Goal: Information Seeking & Learning: Learn about a topic

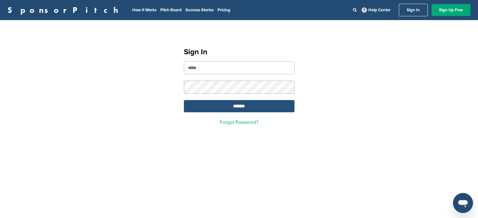
type input "**********"
click at [235, 109] on input "*******" at bounding box center [239, 106] width 111 height 12
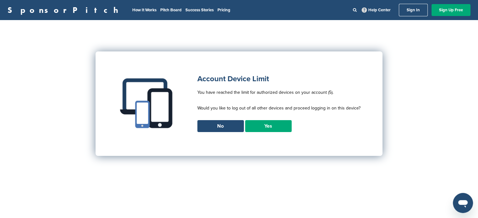
click at [278, 126] on link "Yes" at bounding box center [268, 126] width 46 height 12
click at [267, 124] on link "Yes" at bounding box center [268, 126] width 46 height 12
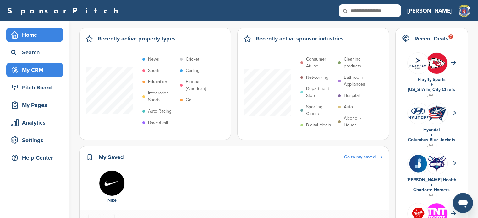
click at [25, 69] on div "My CRM" at bounding box center [35, 69] width 53 height 11
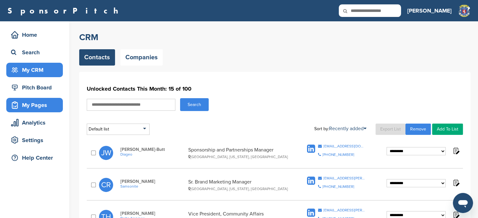
click at [47, 104] on div "My Pages" at bounding box center [35, 105] width 53 height 11
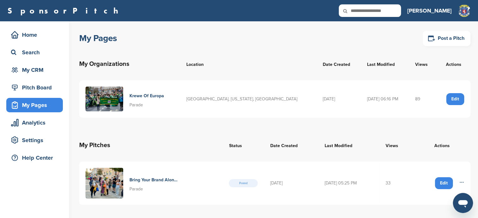
click at [159, 96] on h4 "Krewe Of Europa" at bounding box center [146, 96] width 35 height 7
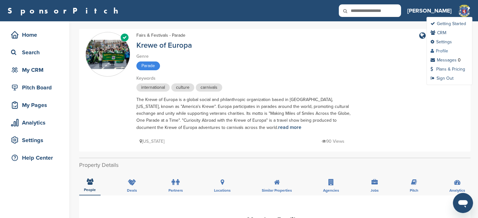
click at [443, 52] on link "Profile" at bounding box center [439, 50] width 18 height 5
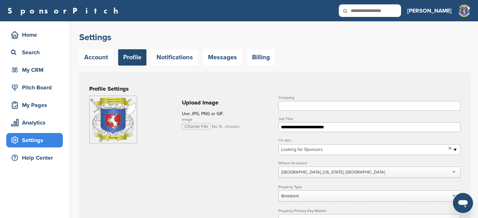
click at [342, 105] on input "Company" at bounding box center [369, 106] width 182 height 10
type input "**********"
click at [100, 56] on link "Account" at bounding box center [96, 57] width 34 height 16
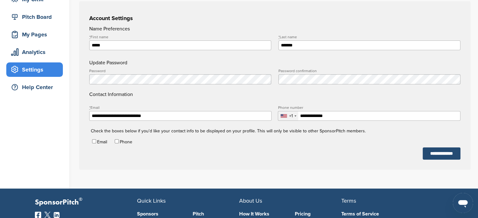
scroll to position [71, 0]
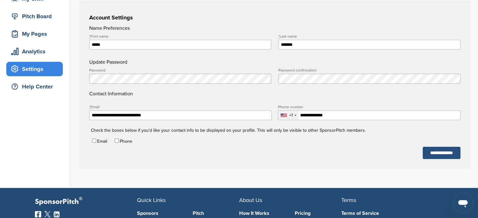
click at [426, 156] on input "**********" at bounding box center [441, 153] width 38 height 12
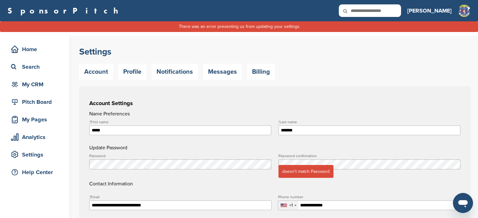
click at [345, 157] on label "Password confirmation" at bounding box center [369, 156] width 182 height 4
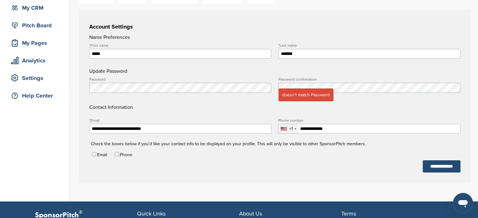
scroll to position [115, 0]
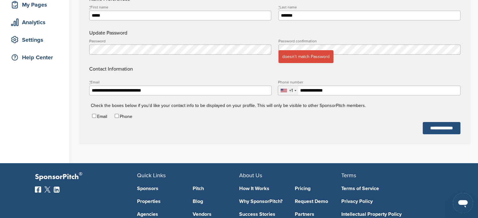
click at [445, 129] on input "**********" at bounding box center [441, 128] width 38 height 12
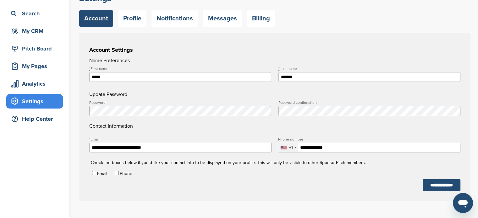
scroll to position [58, 0]
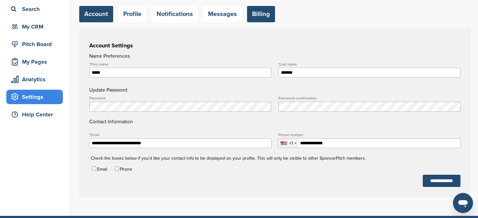
click at [262, 21] on link "Billing" at bounding box center [261, 14] width 28 height 16
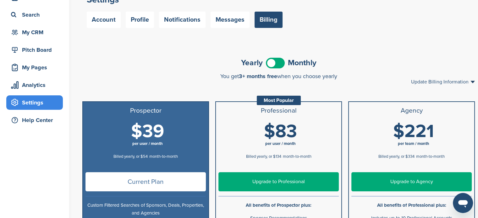
scroll to position [34, 0]
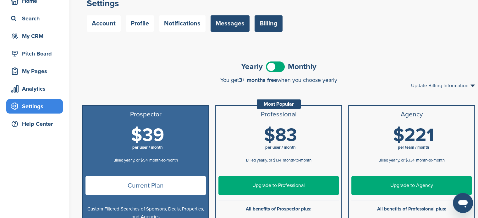
click at [232, 22] on link "Messages" at bounding box center [229, 23] width 39 height 16
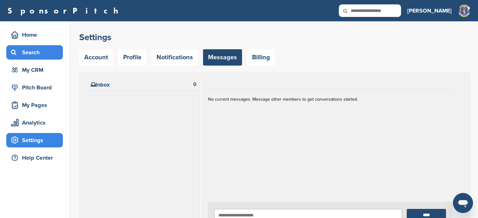
click at [39, 52] on div "Search" at bounding box center [35, 52] width 53 height 11
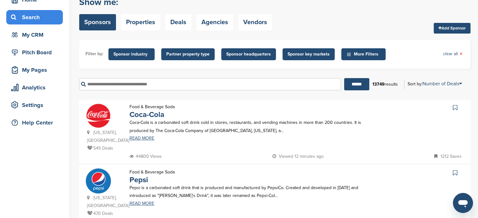
scroll to position [28, 0]
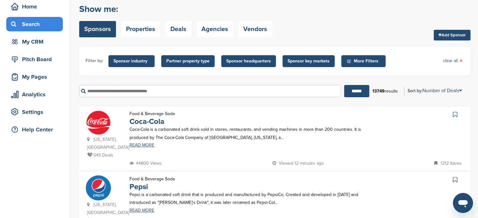
click at [134, 89] on input "text" at bounding box center [210, 91] width 262 height 12
click at [344, 85] on input "******" at bounding box center [356, 91] width 25 height 12
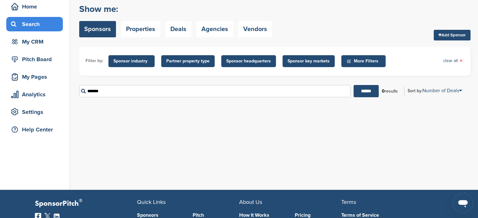
scroll to position [0, 0]
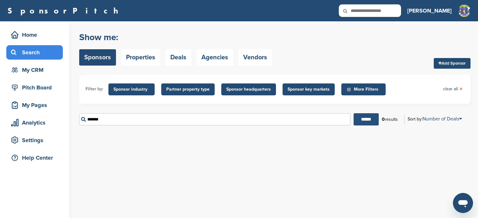
click at [365, 114] on input "******" at bounding box center [365, 119] width 25 height 12
click at [121, 117] on input "*******" at bounding box center [214, 119] width 271 height 12
click at [353, 113] on input "******" at bounding box center [365, 119] width 25 height 12
click at [370, 119] on input "******" at bounding box center [365, 119] width 25 height 12
drag, startPoint x: 119, startPoint y: 120, endPoint x: 74, endPoint y: 126, distance: 45.2
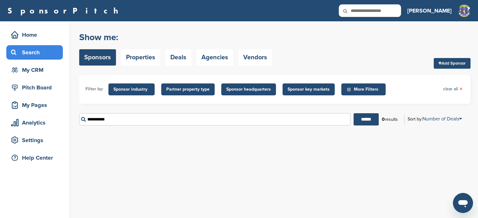
click at [74, 126] on div "Home Search My CRM Pitch Board My Pages Analytics Settings Help Center You have…" at bounding box center [239, 119] width 478 height 197
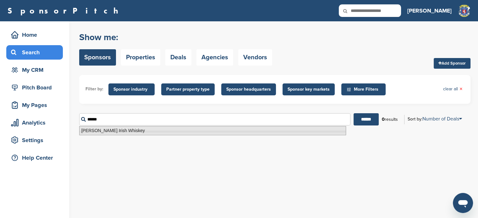
click at [89, 131] on li "[PERSON_NAME] Irish Whiskey" at bounding box center [212, 130] width 267 height 9
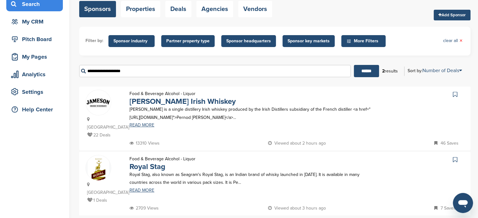
scroll to position [49, 0]
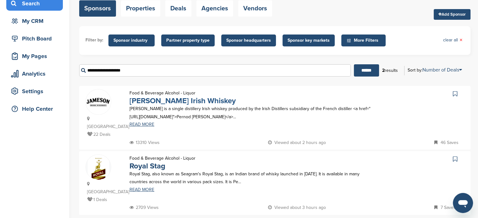
type input "**********"
click at [183, 100] on link "[PERSON_NAME] Irish Whiskey" at bounding box center [182, 100] width 106 height 9
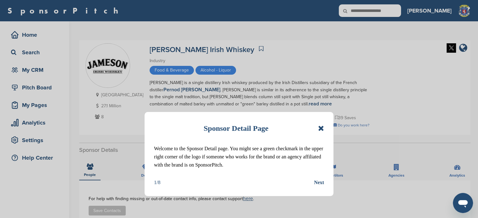
click at [349, 147] on div "Sponsor Detail Page Welcome to the Sponsor Detail page. You might see a green c…" at bounding box center [239, 109] width 478 height 218
click at [321, 127] on icon at bounding box center [321, 129] width 6 height 8
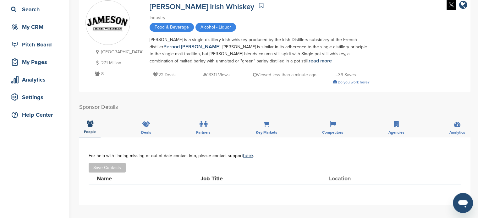
scroll to position [55, 0]
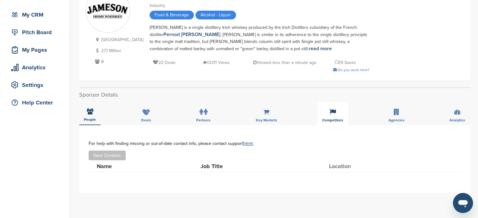
click at [332, 115] on div "Competitors" at bounding box center [332, 113] width 30 height 23
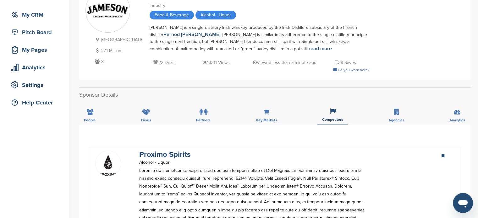
click at [462, 66] on div "Ireland 27.1 Million 8 Jameson Irish Whiskey Industry Food & Beverage Alcohol -…" at bounding box center [274, 32] width 378 height 89
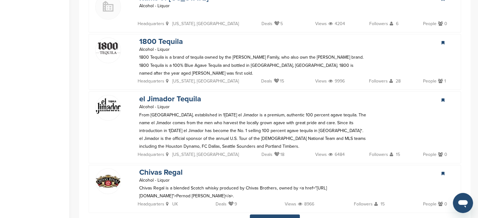
scroll to position [1400, 0]
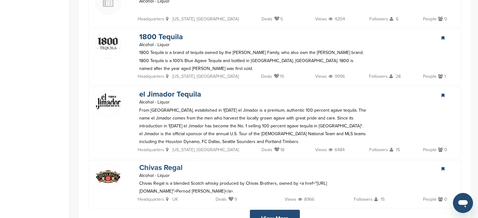
click at [172, 163] on link "Chivas Regal" at bounding box center [160, 167] width 43 height 9
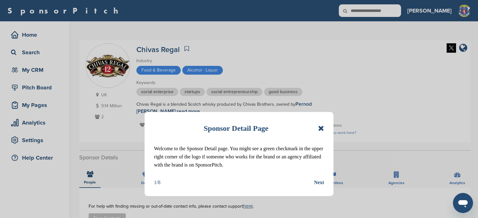
click at [320, 126] on icon at bounding box center [321, 129] width 6 height 8
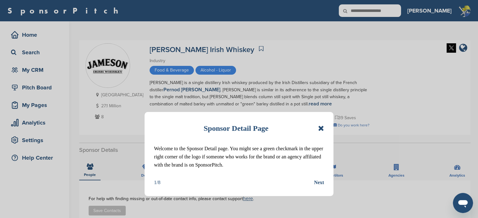
scroll to position [414, 0]
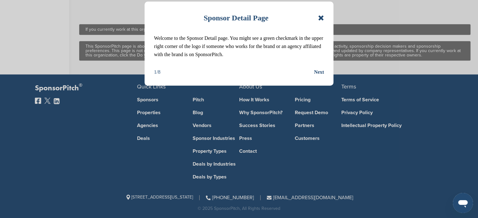
click at [320, 17] on icon at bounding box center [321, 18] width 6 height 8
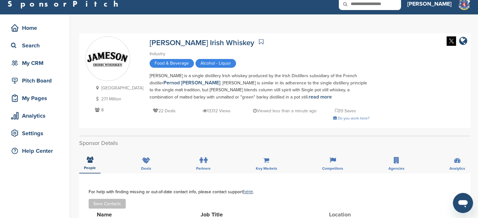
scroll to position [15, 0]
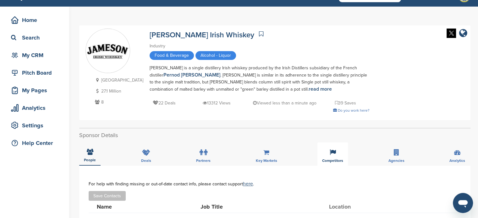
click at [332, 153] on icon at bounding box center [332, 152] width 6 height 6
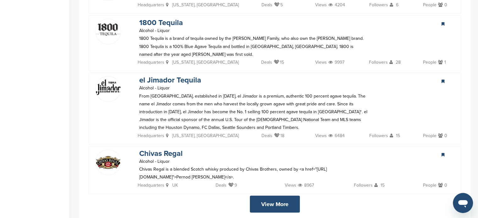
scroll to position [1425, 0]
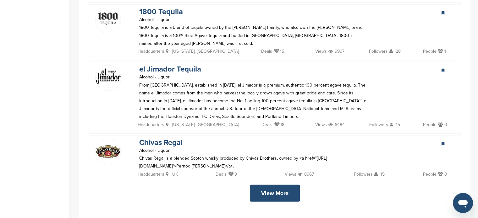
click at [271, 185] on link "View More" at bounding box center [275, 193] width 50 height 17
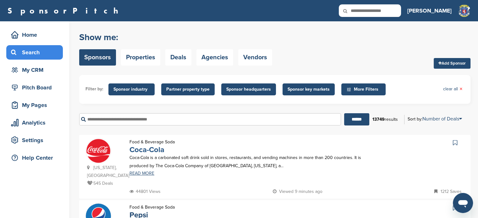
click at [148, 152] on link "Coca-Cola" at bounding box center [146, 149] width 35 height 9
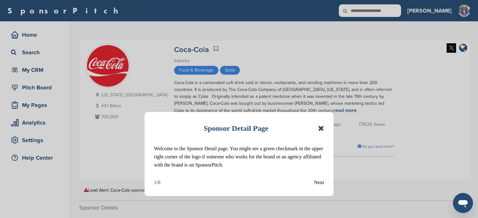
click at [320, 129] on icon at bounding box center [321, 129] width 6 height 8
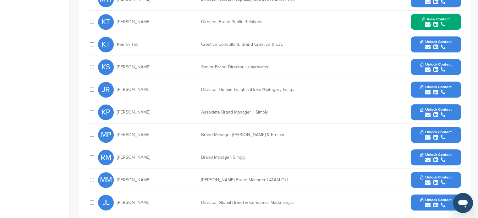
scroll to position [309, 0]
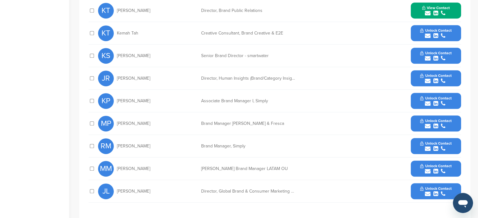
click at [427, 192] on icon "submit" at bounding box center [427, 194] width 6 height 6
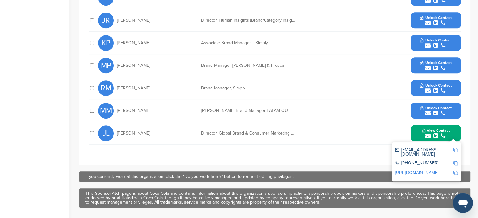
scroll to position [369, 0]
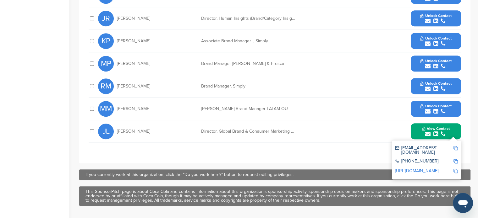
click at [456, 146] on img at bounding box center [455, 148] width 4 height 4
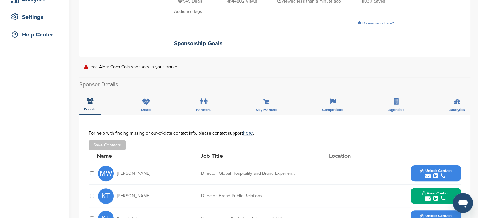
scroll to position [117, 0]
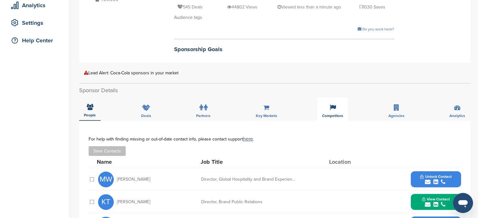
click at [333, 105] on icon at bounding box center [332, 108] width 6 height 6
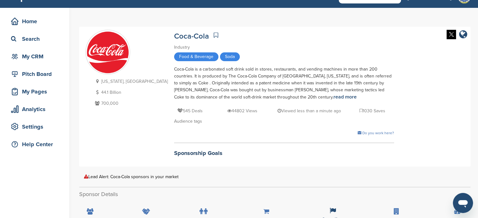
scroll to position [0, 0]
